Goal: Task Accomplishment & Management: Manage account settings

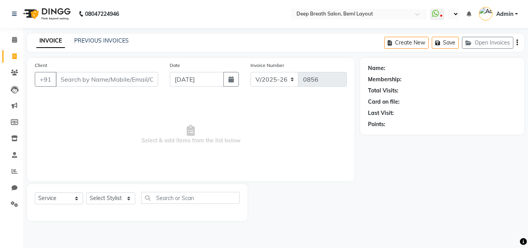
select select "4101"
select select "service"
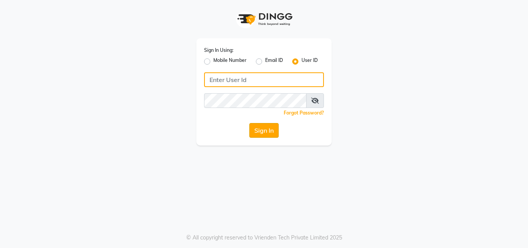
type input "deepbreath"
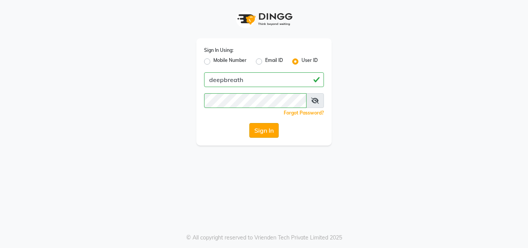
click at [266, 129] on button "Sign In" at bounding box center [263, 130] width 29 height 15
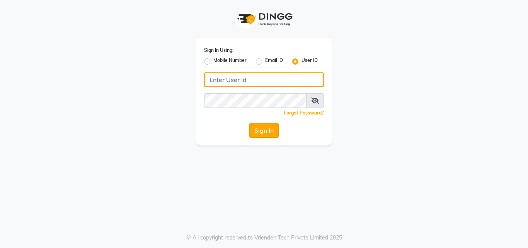
type input "deepbreath"
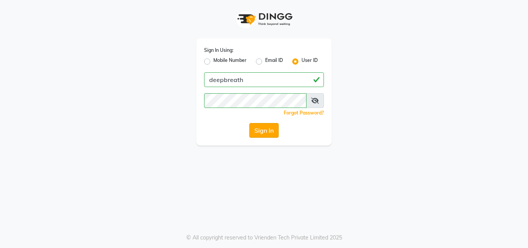
click at [265, 133] on button "Sign In" at bounding box center [263, 130] width 29 height 15
